Goal: Navigation & Orientation: Go to known website

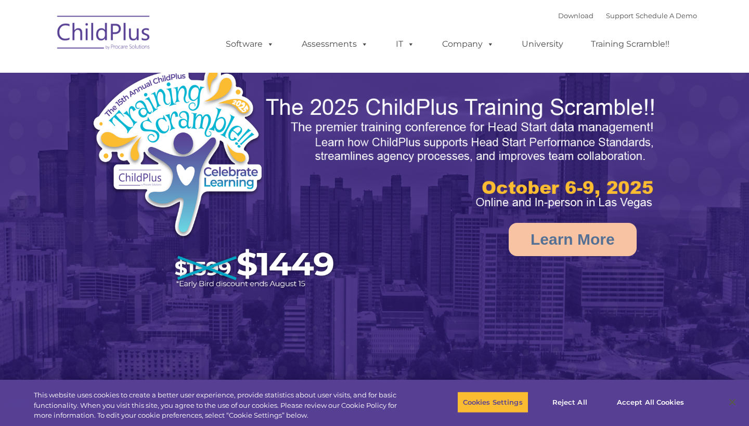
select select "MEDIUM"
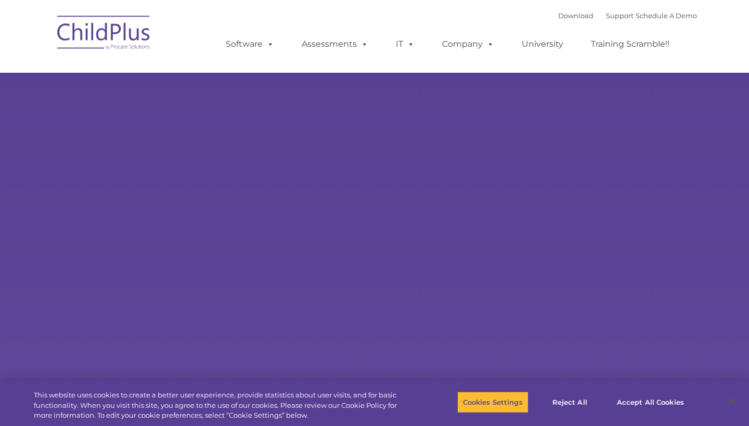
type input ""
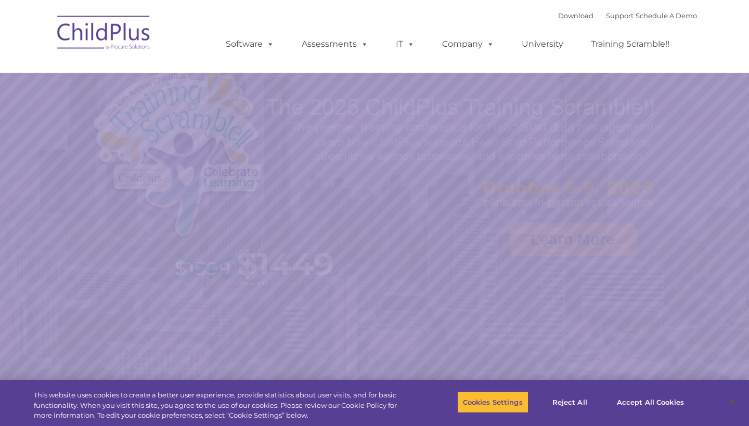
select select "MEDIUM"
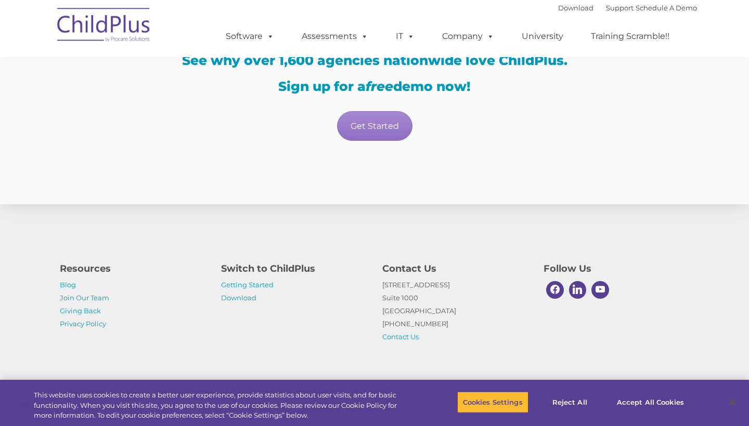
scroll to position [1858, 0]
click at [133, 26] on img at bounding box center [104, 27] width 104 height 52
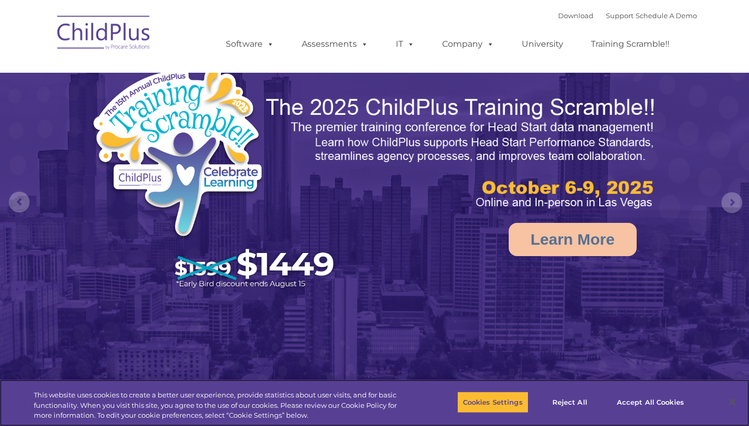
select select "MEDIUM"
